Goal: Task Accomplishment & Management: Manage account settings

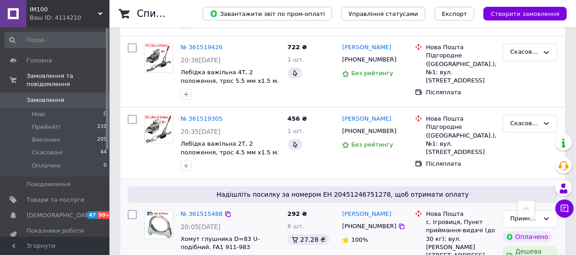
scroll to position [1277, 0]
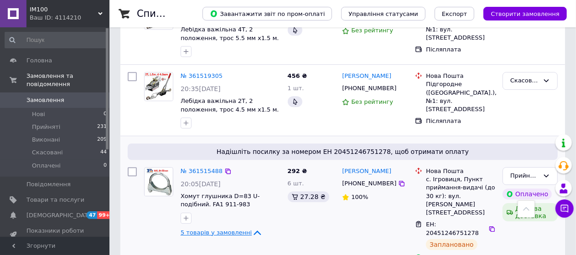
scroll to position [1323, 0]
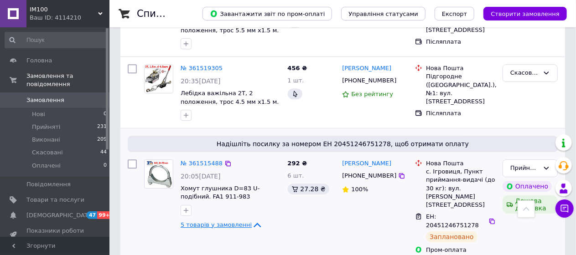
drag, startPoint x: 282, startPoint y: 163, endPoint x: 404, endPoint y: 124, distance: 128.0
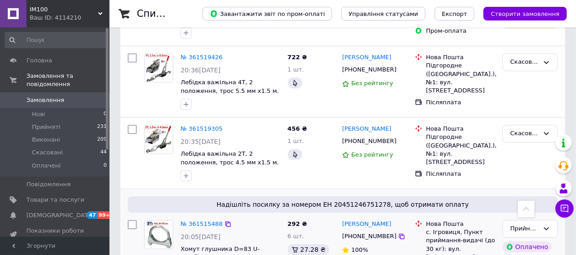
scroll to position [1286, 0]
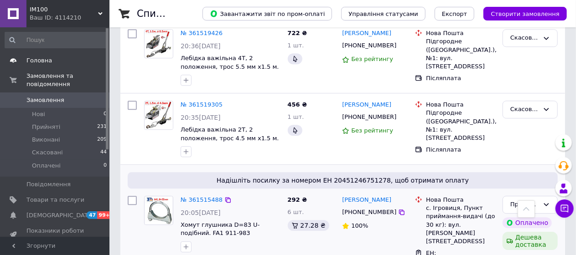
click at [62, 59] on span "Головна" at bounding box center [55, 61] width 58 height 8
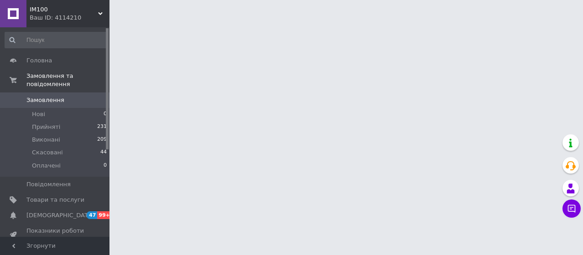
click at [45, 96] on span "Замовлення" at bounding box center [45, 100] width 38 height 8
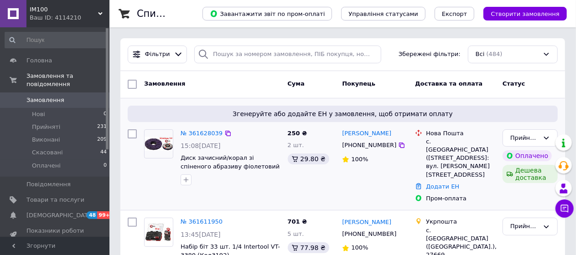
click at [423, 138] on div at bounding box center [418, 155] width 11 height 50
click at [208, 132] on link "№ 361628039" at bounding box center [202, 133] width 42 height 7
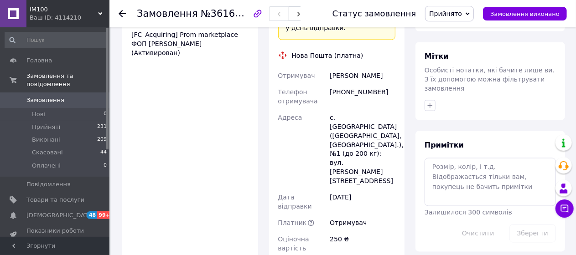
scroll to position [723, 0]
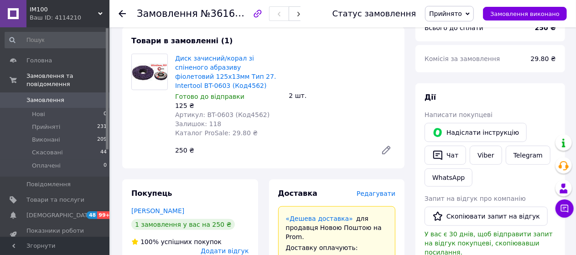
scroll to position [361, 0]
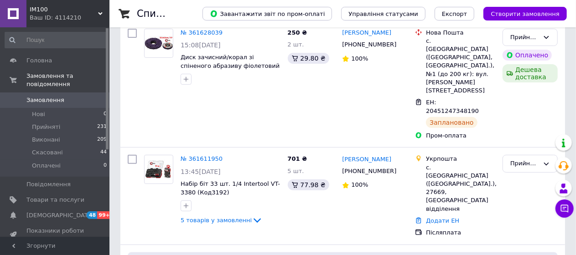
scroll to position [148, 0]
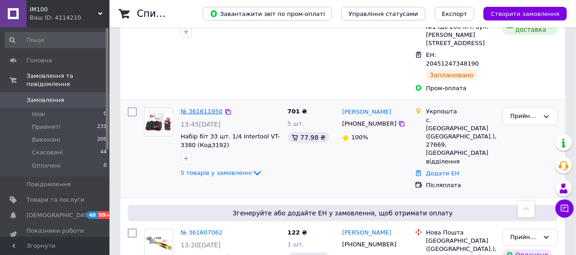
click at [204, 108] on link "№ 361611950" at bounding box center [202, 111] width 42 height 7
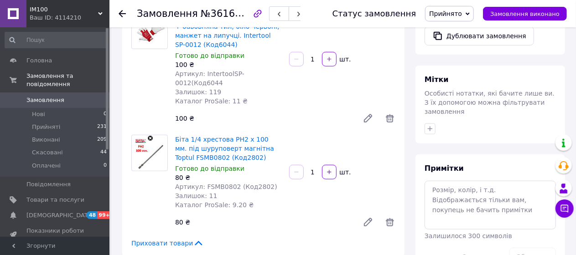
scroll to position [414, 0]
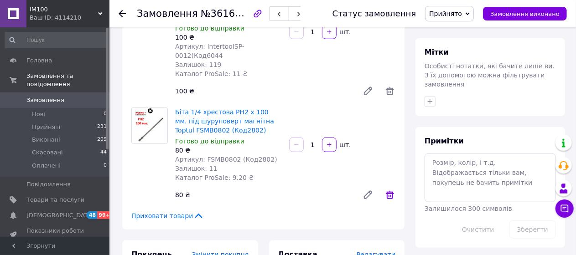
click at [393, 191] on icon at bounding box center [390, 195] width 8 height 8
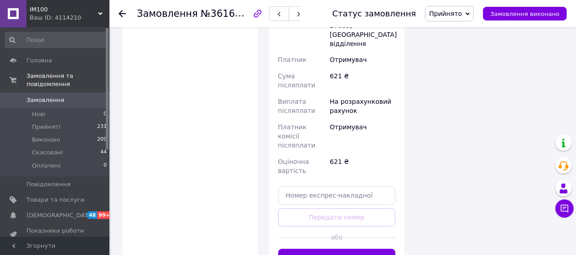
scroll to position [814, 0]
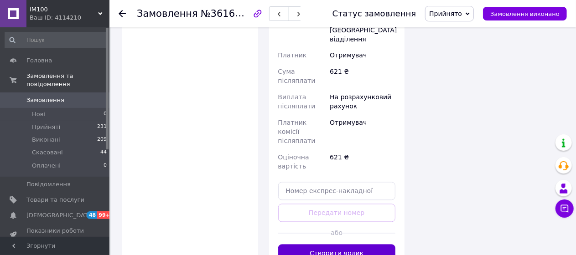
click at [347, 245] on button "Створити ярлик" at bounding box center [337, 254] width 118 height 18
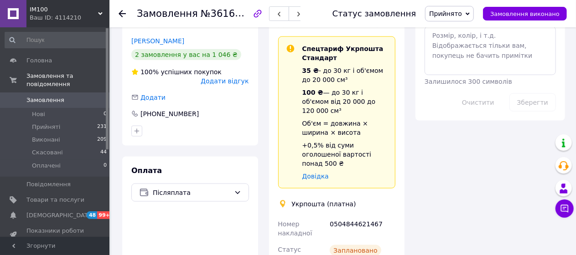
scroll to position [544, 0]
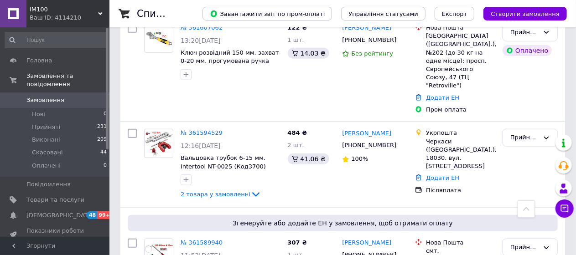
scroll to position [398, 0]
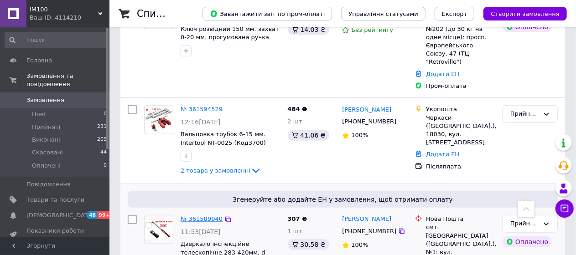
click at [188, 216] on link "№ 361589940" at bounding box center [202, 219] width 42 height 7
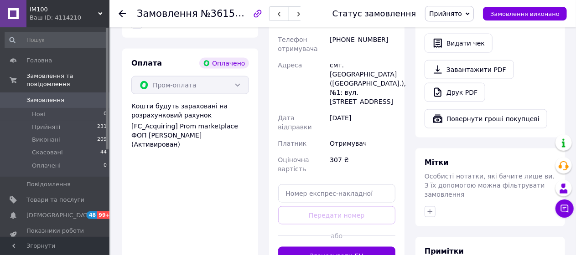
scroll to position [609, 0]
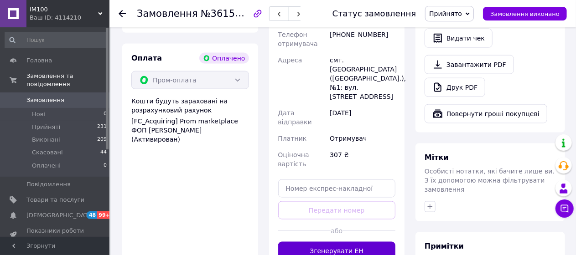
click at [345, 242] on button "Згенерувати ЕН" at bounding box center [337, 251] width 118 height 18
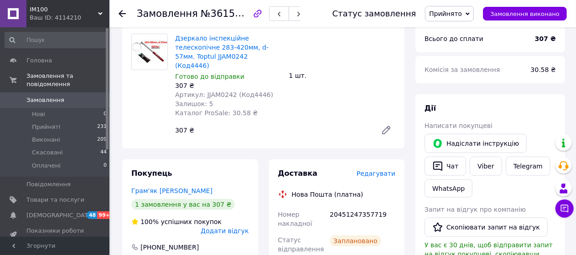
scroll to position [359, 0]
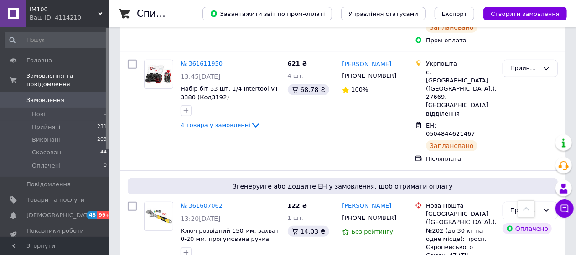
scroll to position [220, 0]
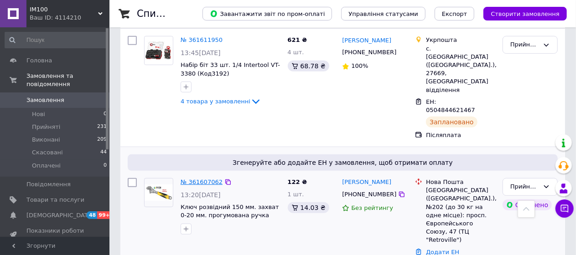
click at [197, 179] on link "№ 361607062" at bounding box center [202, 182] width 42 height 7
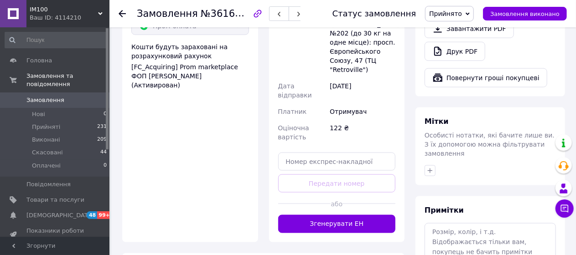
scroll to position [686, 0]
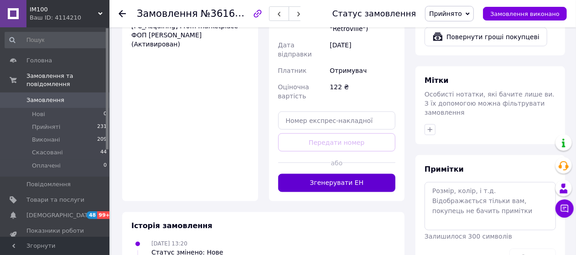
click at [335, 174] on button "Згенерувати ЕН" at bounding box center [337, 183] width 118 height 18
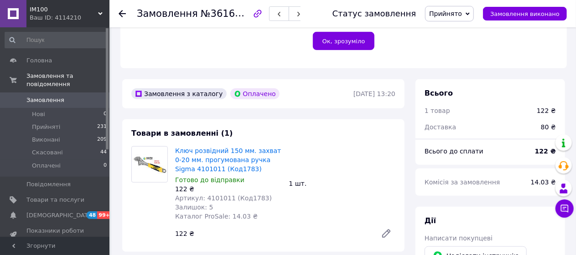
scroll to position [247, 0]
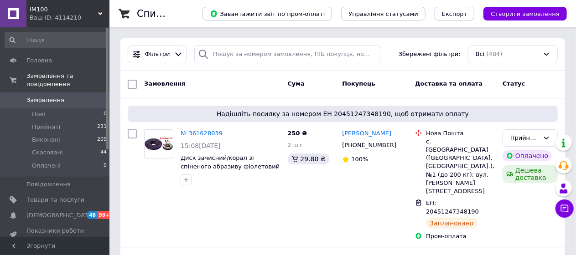
drag, startPoint x: 580, startPoint y: 10, endPoint x: 395, endPoint y: 51, distance: 189.1
click at [395, 51] on div "Фільтри Збережені фільтри: Всі (484)" at bounding box center [342, 55] width 437 height 18
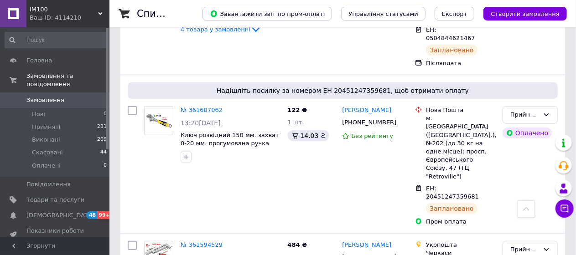
scroll to position [375, 0]
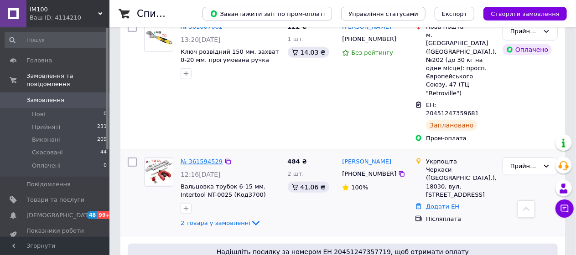
click at [206, 158] on link "№ 361594529" at bounding box center [202, 161] width 42 height 7
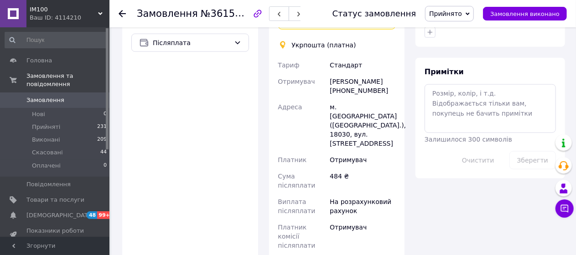
scroll to position [593, 0]
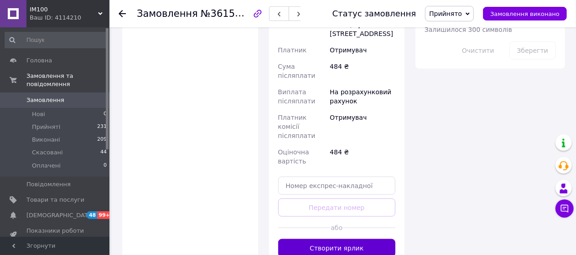
click at [373, 239] on button "Створити ярлик" at bounding box center [337, 248] width 118 height 18
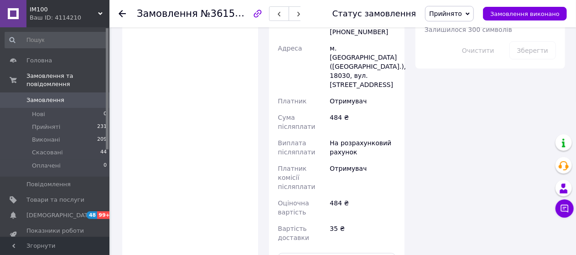
drag, startPoint x: 373, startPoint y: 200, endPoint x: 207, endPoint y: 183, distance: 166.9
click at [207, 183] on div "Оплата Післяплата" at bounding box center [190, 89] width 136 height 384
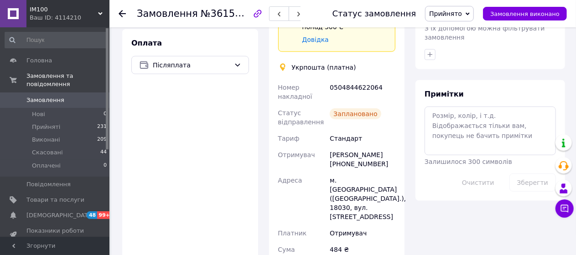
scroll to position [464, 0]
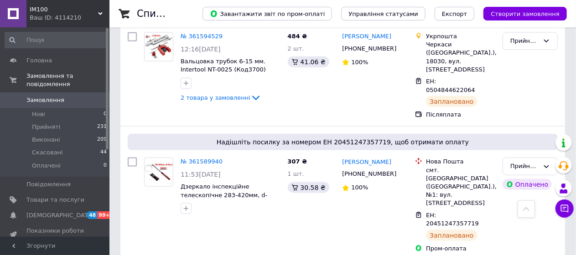
scroll to position [513, 0]
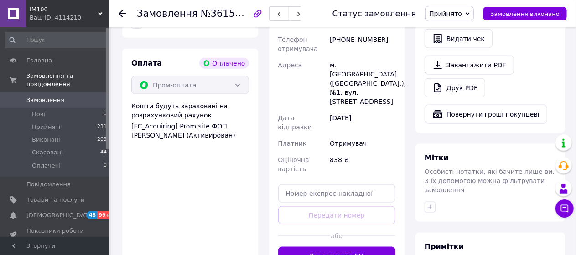
scroll to position [587, 0]
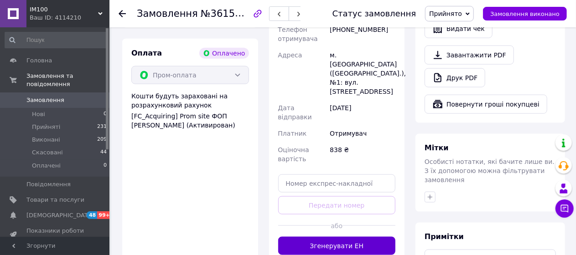
click at [340, 237] on button "Згенерувати ЕН" at bounding box center [337, 246] width 118 height 18
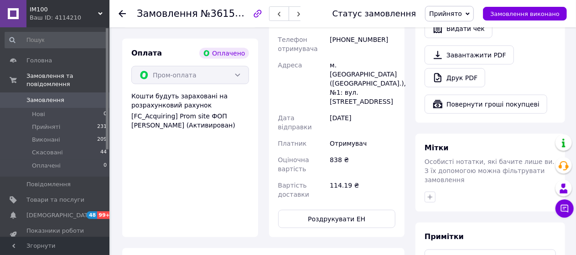
drag, startPoint x: 339, startPoint y: 212, endPoint x: 376, endPoint y: 241, distance: 47.4
click at [377, 240] on div "Замовлення з сайту Оплачено 12.09.2025 | 11:40 Товари в замовленні (1) Лебідка …" at bounding box center [263, 66] width 293 height 648
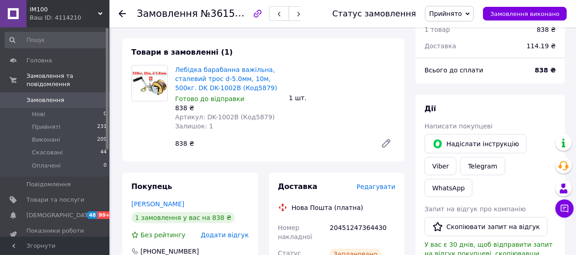
scroll to position [338, 0]
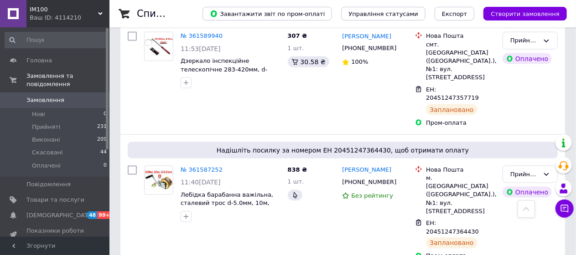
scroll to position [650, 0]
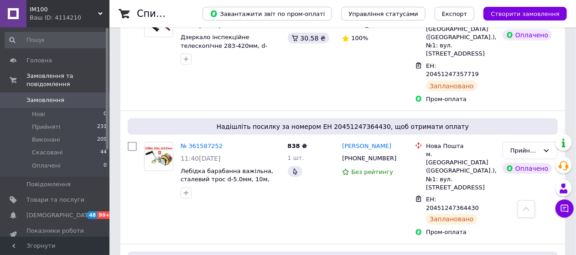
click at [571, 24] on div "Список замовлень Завантажити звіт по пром-оплаті Управління статусами Експорт С…" at bounding box center [342, 13] width 467 height 27
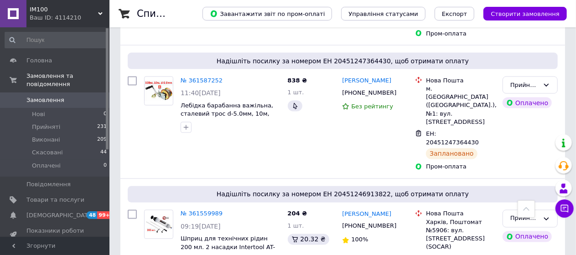
scroll to position [764, 0]
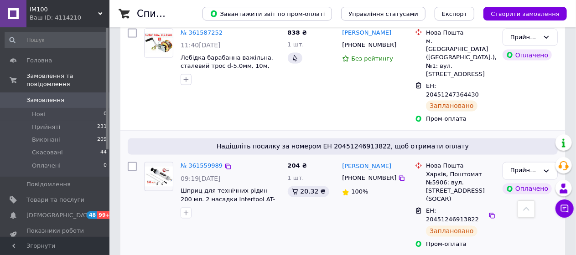
drag, startPoint x: 578, startPoint y: 35, endPoint x: 360, endPoint y: 78, distance: 222.3
click at [360, 159] on div "Вова Бондаренко +380507579649 100%" at bounding box center [374, 206] width 73 height 94
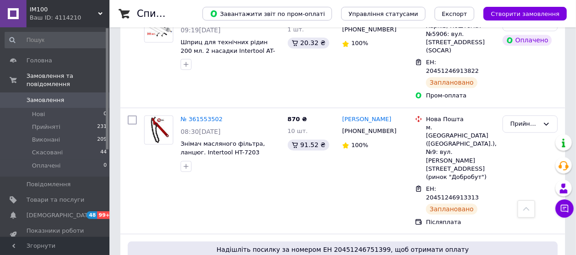
scroll to position [901, 0]
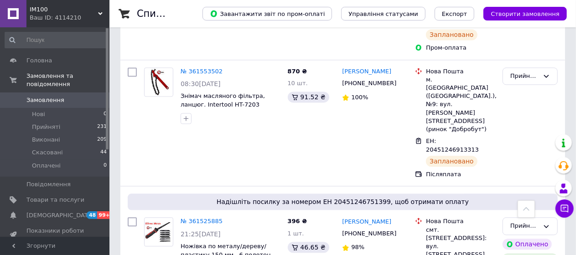
scroll to position [949, 0]
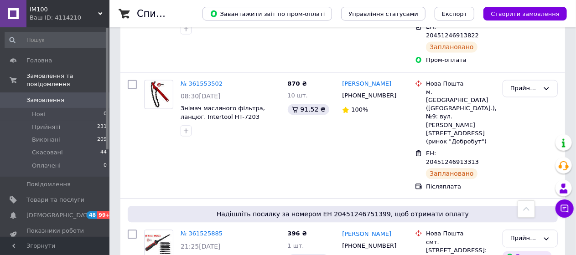
drag, startPoint x: 583, startPoint y: 36, endPoint x: 367, endPoint y: 191, distance: 266.0
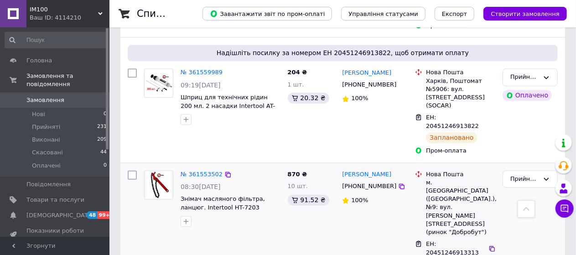
drag, startPoint x: 367, startPoint y: 191, endPoint x: 559, endPoint y: 84, distance: 220.1
click at [559, 167] on div "Прийнято" at bounding box center [530, 226] width 62 height 119
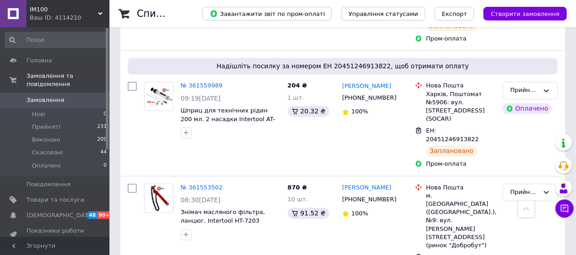
scroll to position [766, 0]
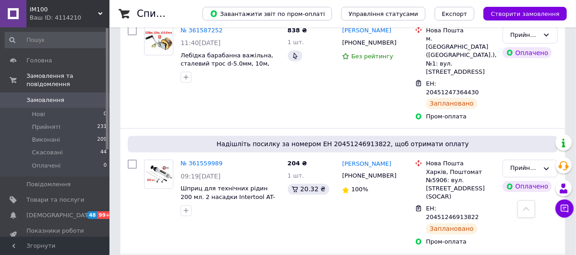
drag, startPoint x: 574, startPoint y: 41, endPoint x: 579, endPoint y: 38, distance: 5.6
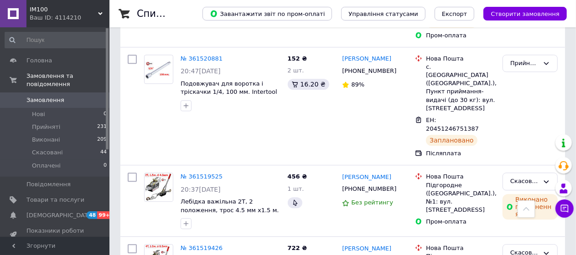
scroll to position [1250, 0]
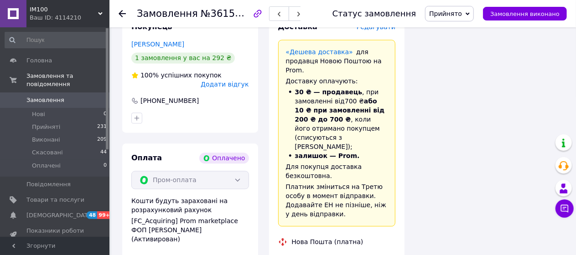
scroll to position [945, 0]
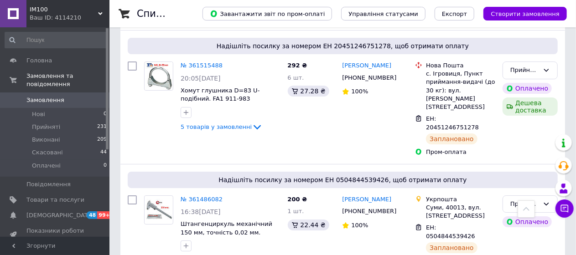
scroll to position [1588, 0]
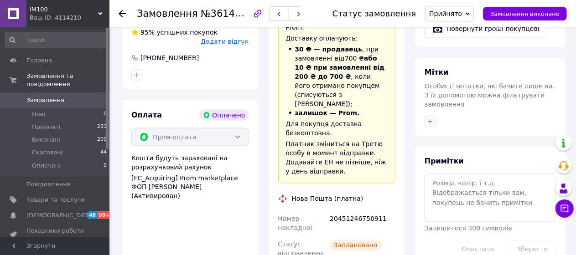
scroll to position [686, 0]
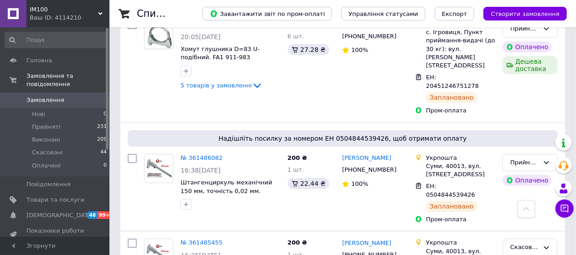
scroll to position [1642, 0]
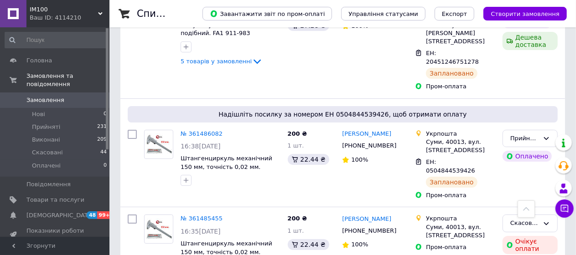
drag, startPoint x: 582, startPoint y: 55, endPoint x: 374, endPoint y: 94, distance: 211.7
